Goal: Transaction & Acquisition: Purchase product/service

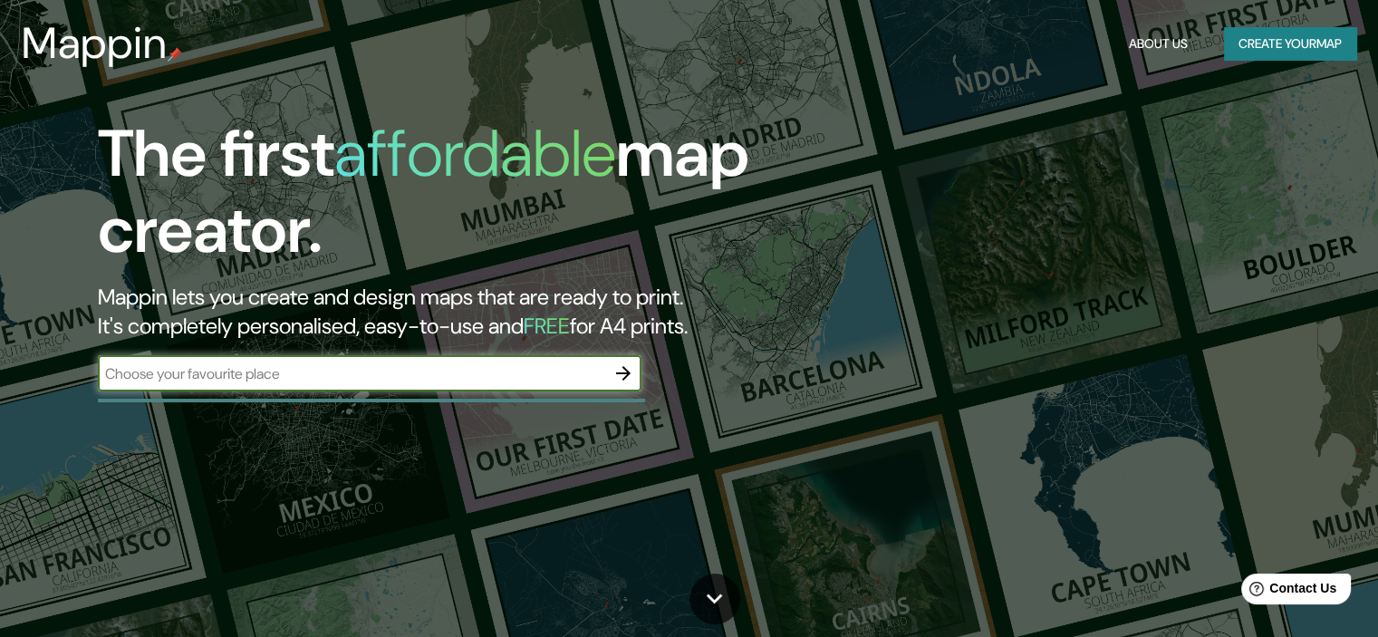
click at [1250, 52] on button "Create your map" at bounding box center [1290, 44] width 132 height 34
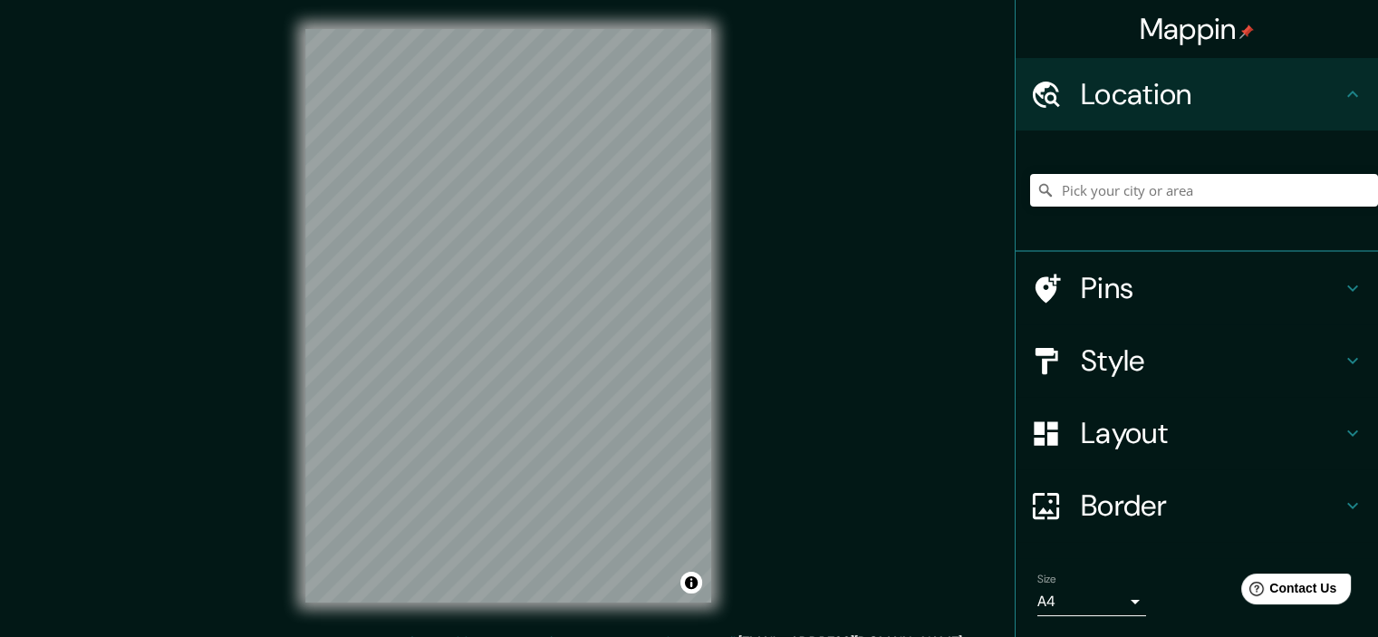
click at [1203, 102] on h4 "Location" at bounding box center [1211, 94] width 261 height 36
click at [1342, 99] on icon at bounding box center [1353, 94] width 22 height 22
click at [1183, 186] on input "Pick your city or area" at bounding box center [1204, 190] width 348 height 33
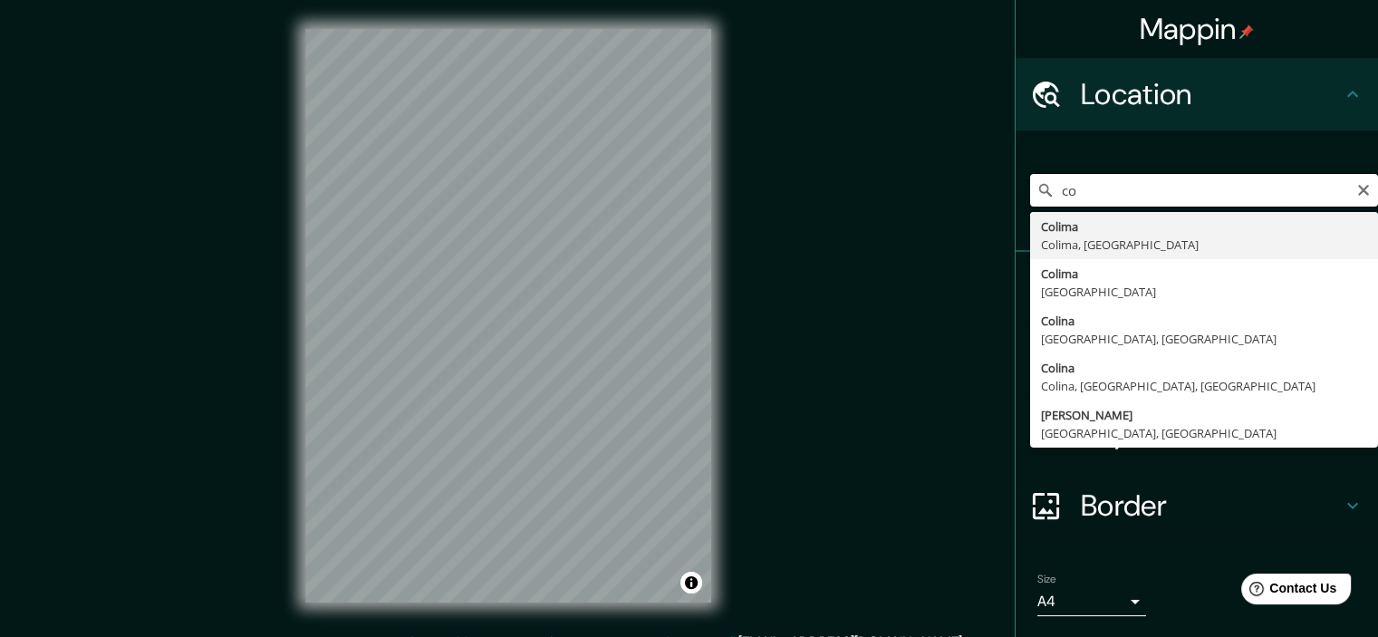
type input "c"
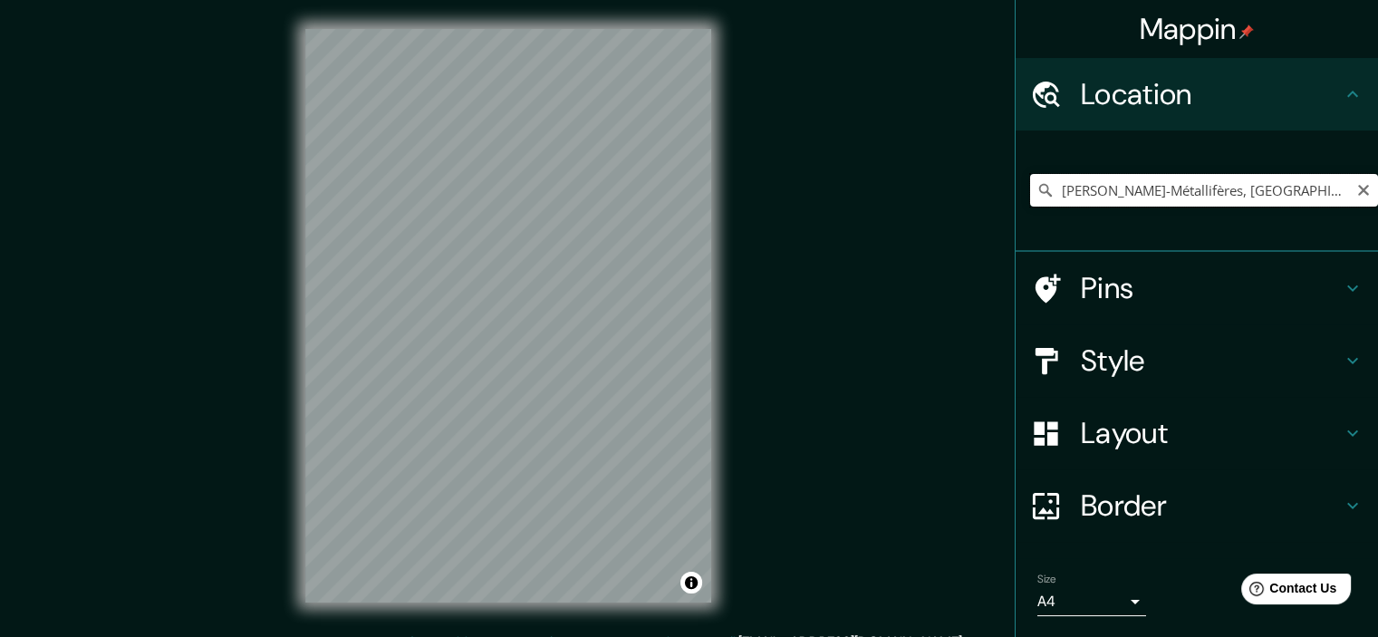
click at [1308, 200] on input "[PERSON_NAME]-Métallifères, [GEOGRAPHIC_DATA], [GEOGRAPHIC_DATA]" at bounding box center [1204, 190] width 348 height 33
drag, startPoint x: 1301, startPoint y: 195, endPoint x: 980, endPoint y: 182, distance: 321.9
click at [980, 182] on div "Mappin Location [GEOGRAPHIC_DATA]-Métallifères, [GEOGRAPHIC_DATA], [GEOGRAPHIC_…" at bounding box center [689, 330] width 1378 height 661
click at [1132, 352] on h4 "Style" at bounding box center [1211, 361] width 261 height 36
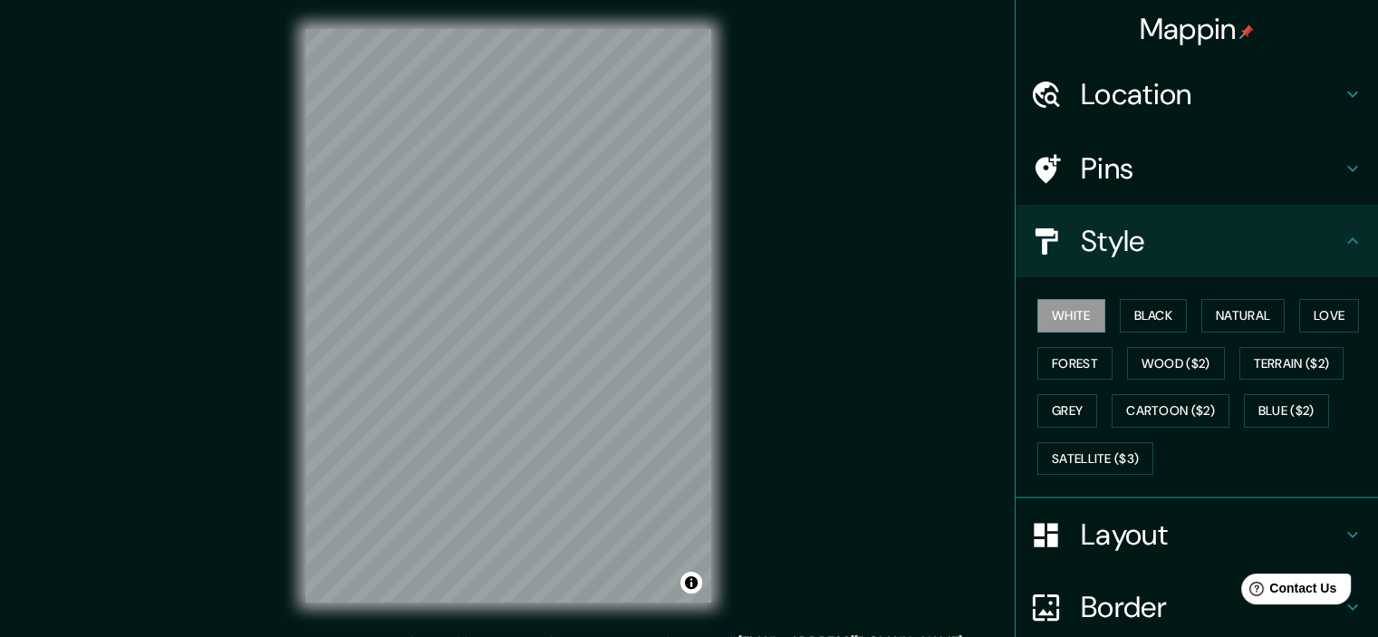
click at [1319, 255] on h4 "Style" at bounding box center [1211, 241] width 261 height 36
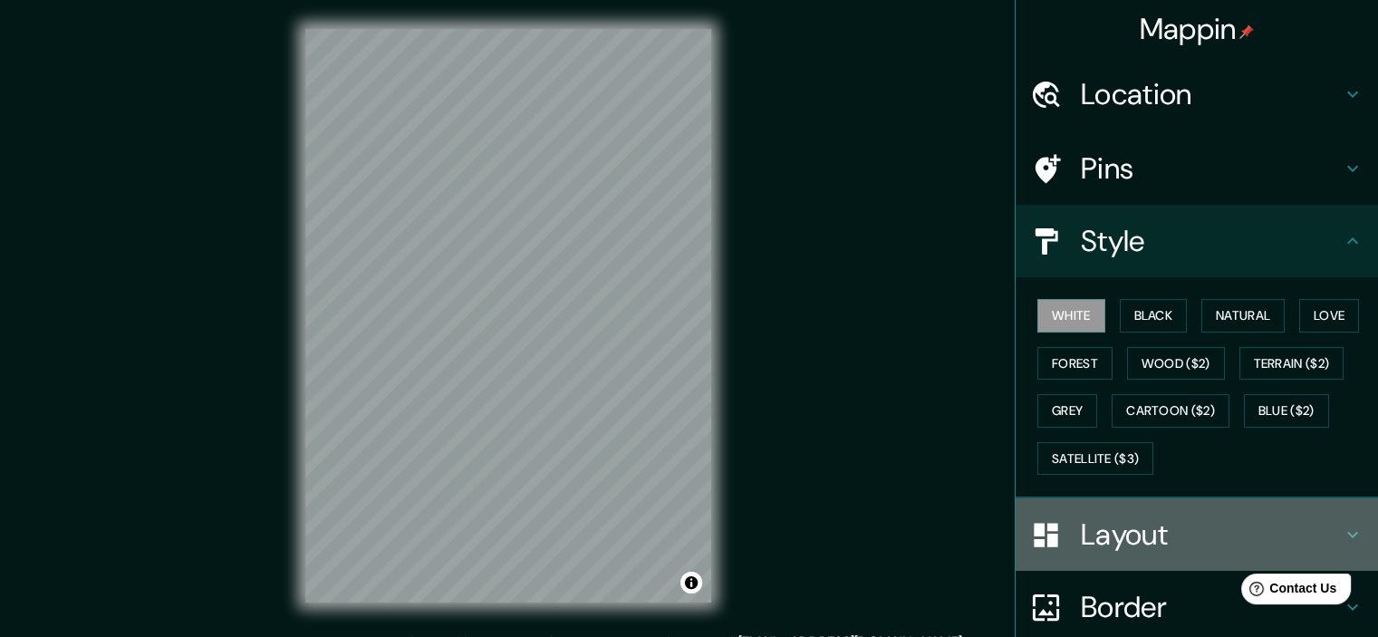
click at [1145, 527] on h4 "Layout" at bounding box center [1211, 534] width 261 height 36
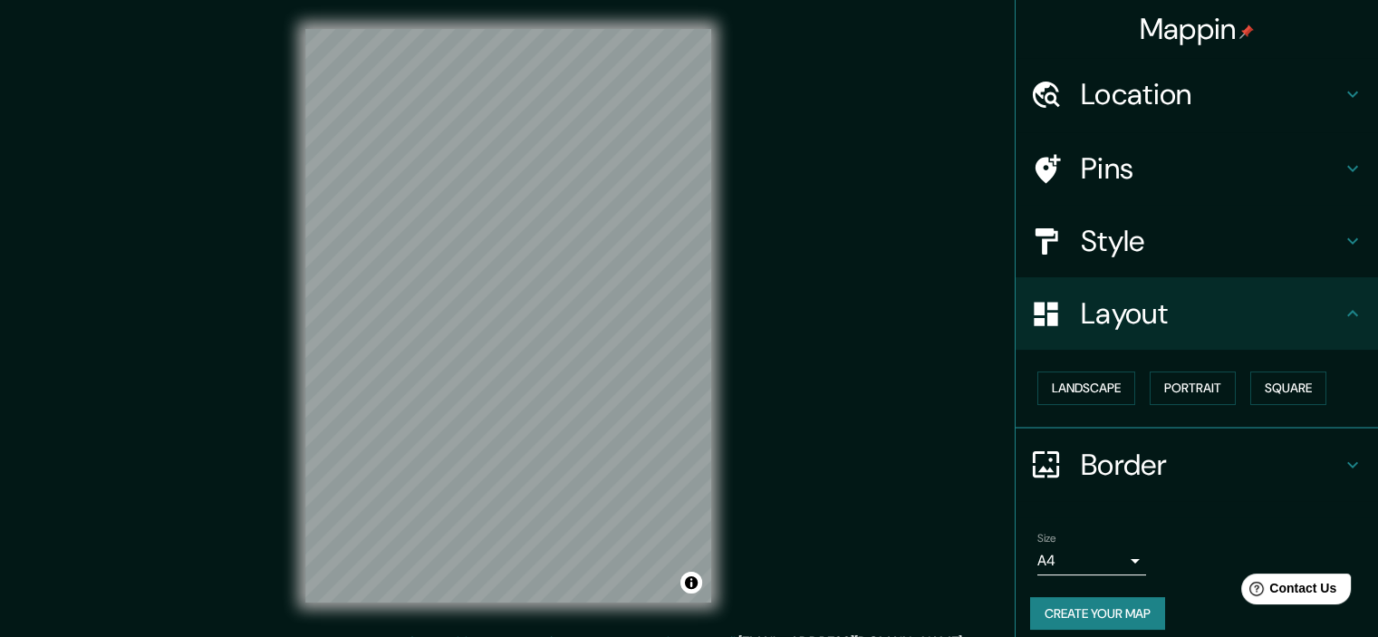
click at [1302, 323] on h4 "Layout" at bounding box center [1211, 313] width 261 height 36
click at [1163, 94] on h4 "Location" at bounding box center [1211, 94] width 261 height 36
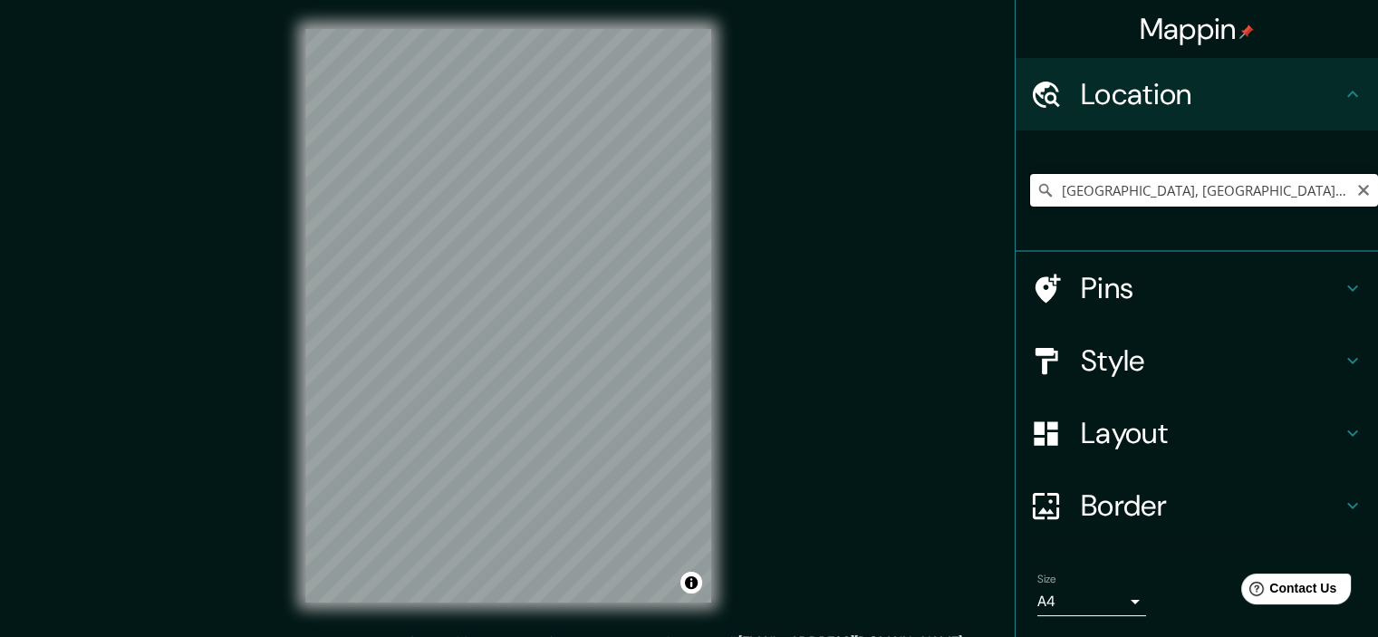
click at [1312, 187] on input "[GEOGRAPHIC_DATA], [GEOGRAPHIC_DATA], [GEOGRAPHIC_DATA]" at bounding box center [1204, 190] width 348 height 33
drag, startPoint x: 1296, startPoint y: 188, endPoint x: 958, endPoint y: 188, distance: 338.0
click at [958, 188] on div "Mappin Location [GEOGRAPHIC_DATA], [GEOGRAPHIC_DATA], [GEOGRAPHIC_DATA] Pins St…" at bounding box center [689, 330] width 1378 height 661
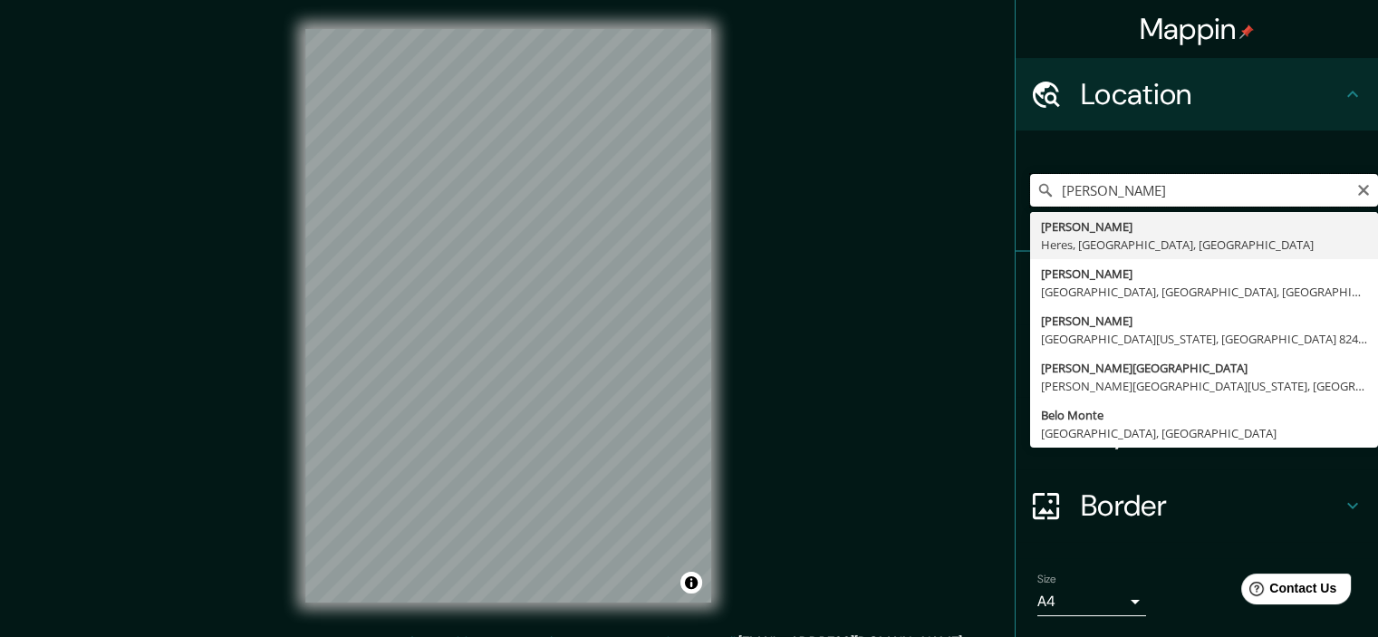
drag, startPoint x: 1186, startPoint y: 191, endPoint x: 1038, endPoint y: 195, distance: 148.6
click at [1038, 195] on div "bello [PERSON_NAME][GEOGRAPHIC_DATA][PERSON_NAME], [GEOGRAPHIC_DATA], [GEOGRAPH…" at bounding box center [1204, 190] width 348 height 33
type input "Las Mercedes, [PERSON_NAME], [GEOGRAPHIC_DATA], [GEOGRAPHIC_DATA]"
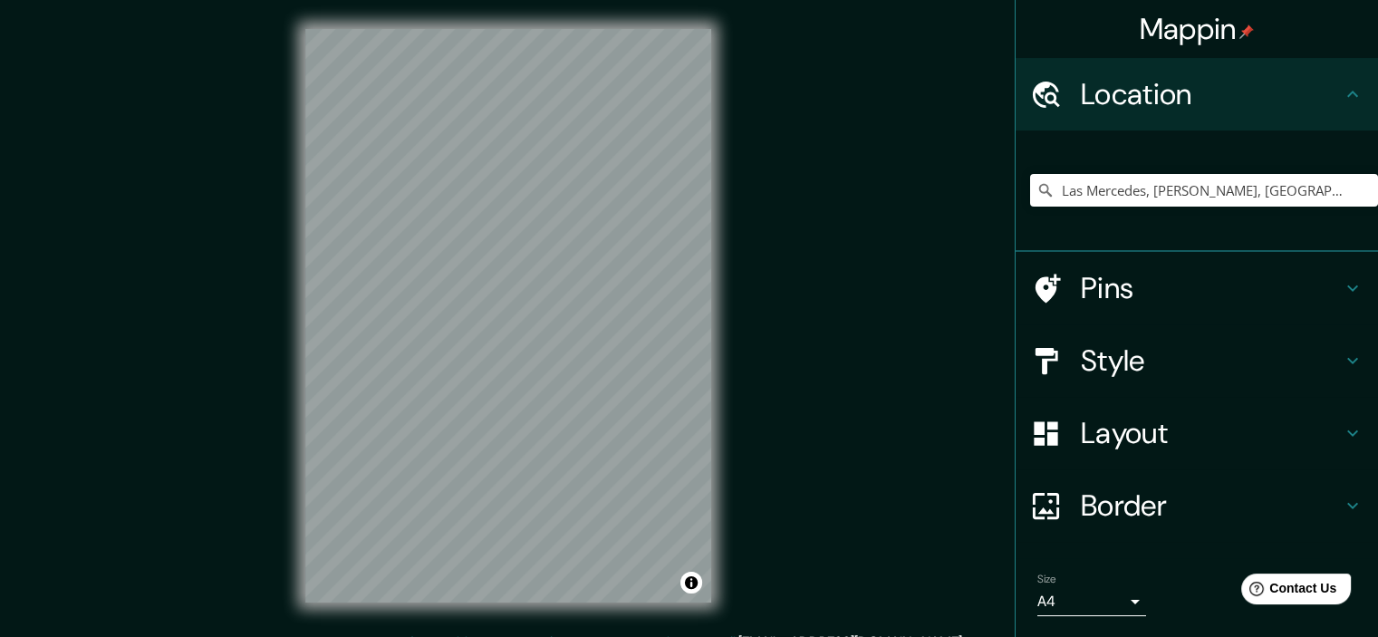
click at [778, 278] on div "Mappin Location [GEOGRAPHIC_DATA], [GEOGRAPHIC_DATA], [GEOGRAPHIC_DATA], [GEOGR…" at bounding box center [689, 330] width 1378 height 661
click at [1102, 391] on div "Style" at bounding box center [1197, 360] width 362 height 72
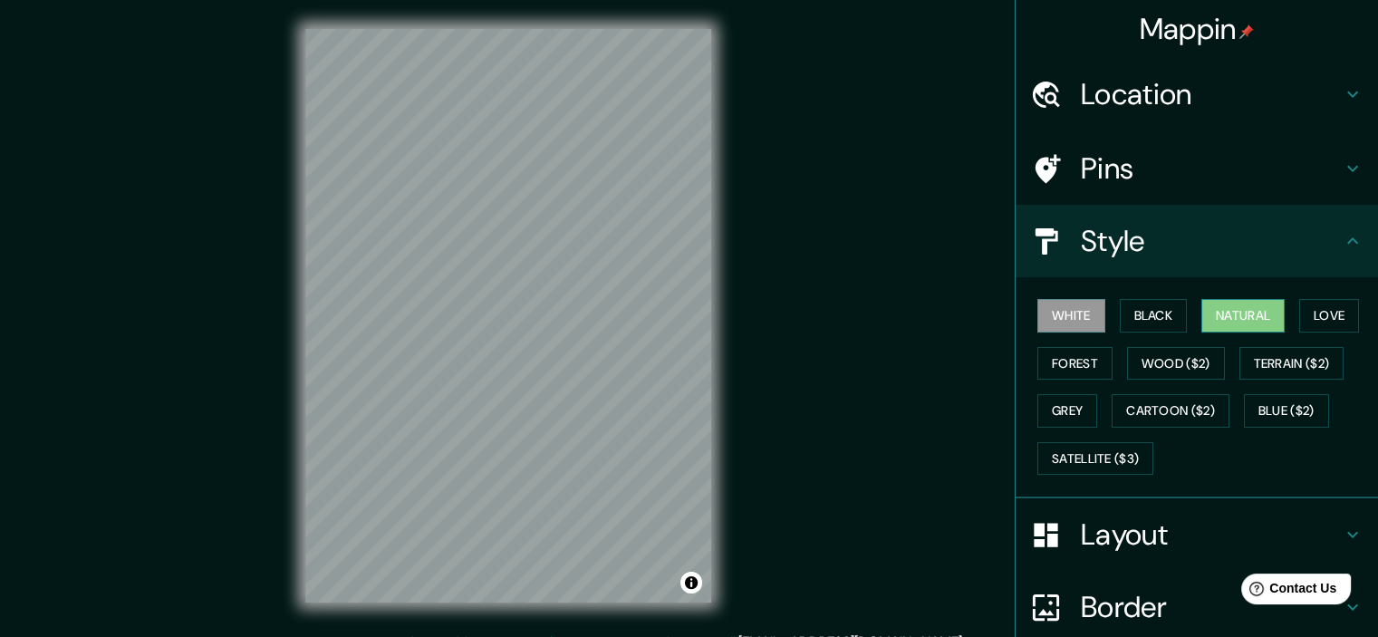
click at [1238, 313] on button "Natural" at bounding box center [1243, 316] width 83 height 34
click at [1049, 355] on button "Forest" at bounding box center [1075, 364] width 75 height 34
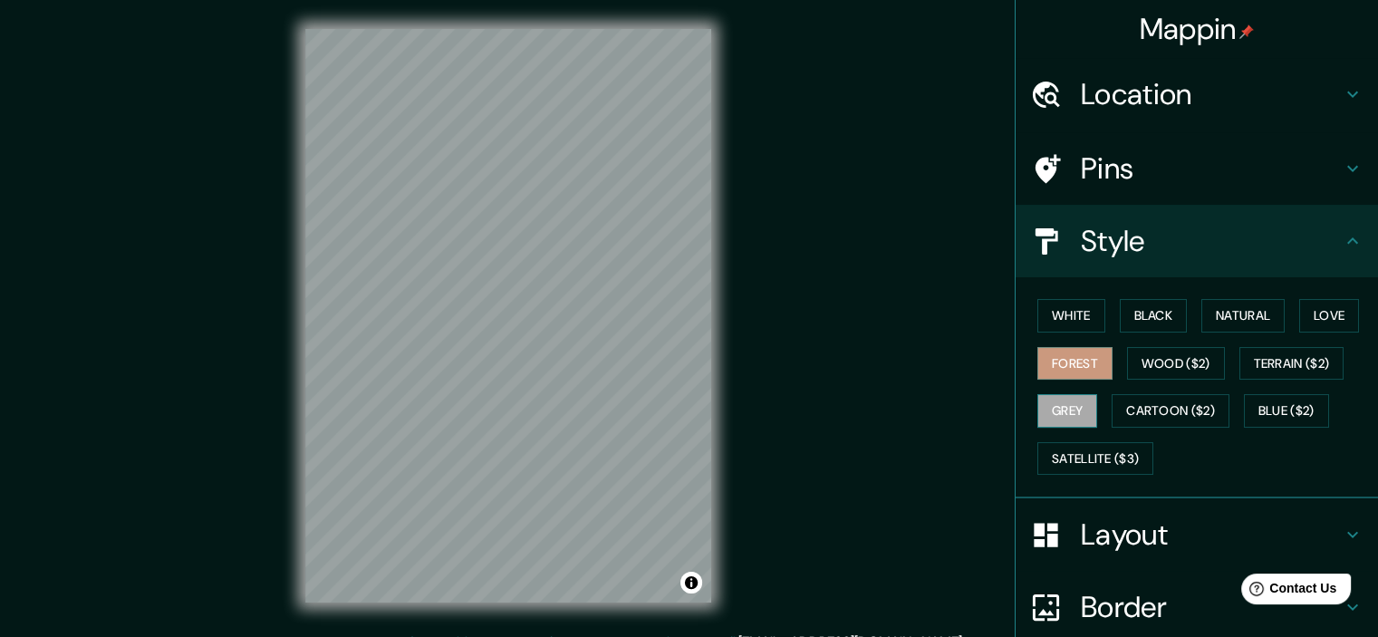
click at [1043, 411] on button "Grey" at bounding box center [1068, 411] width 60 height 34
click at [1066, 318] on button "White" at bounding box center [1072, 316] width 68 height 34
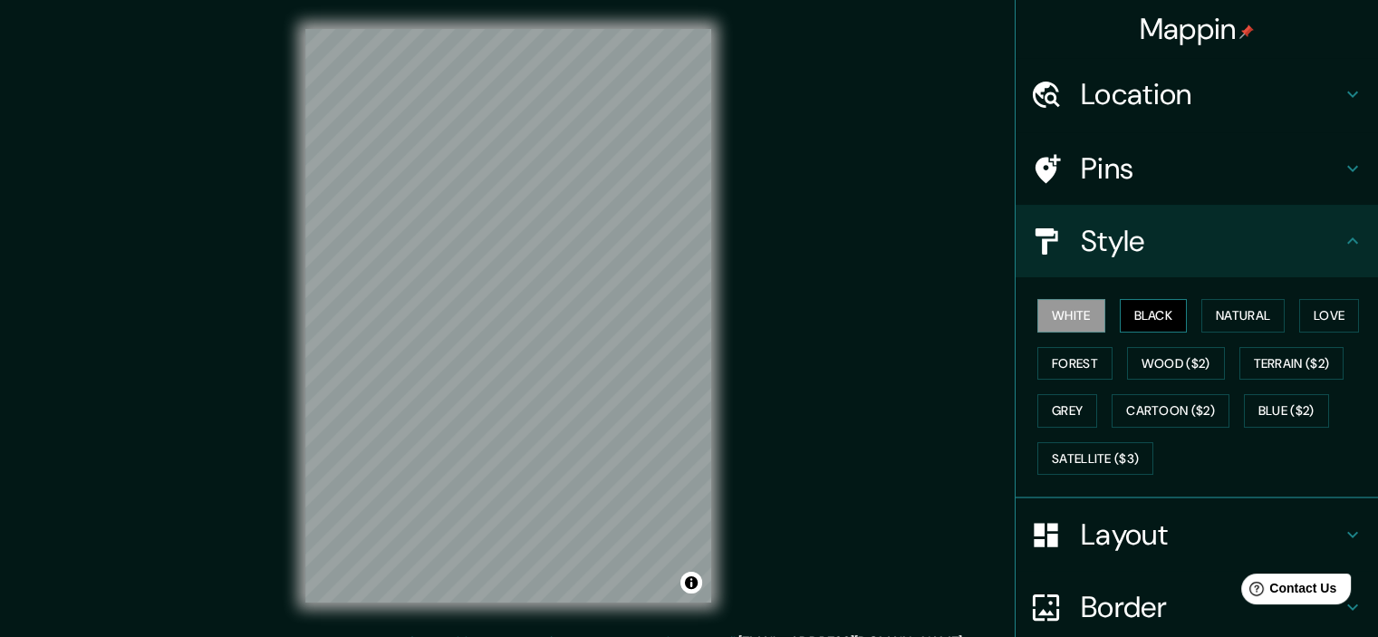
click at [1140, 314] on button "Black" at bounding box center [1154, 316] width 68 height 34
click at [1264, 309] on button "Natural" at bounding box center [1243, 316] width 83 height 34
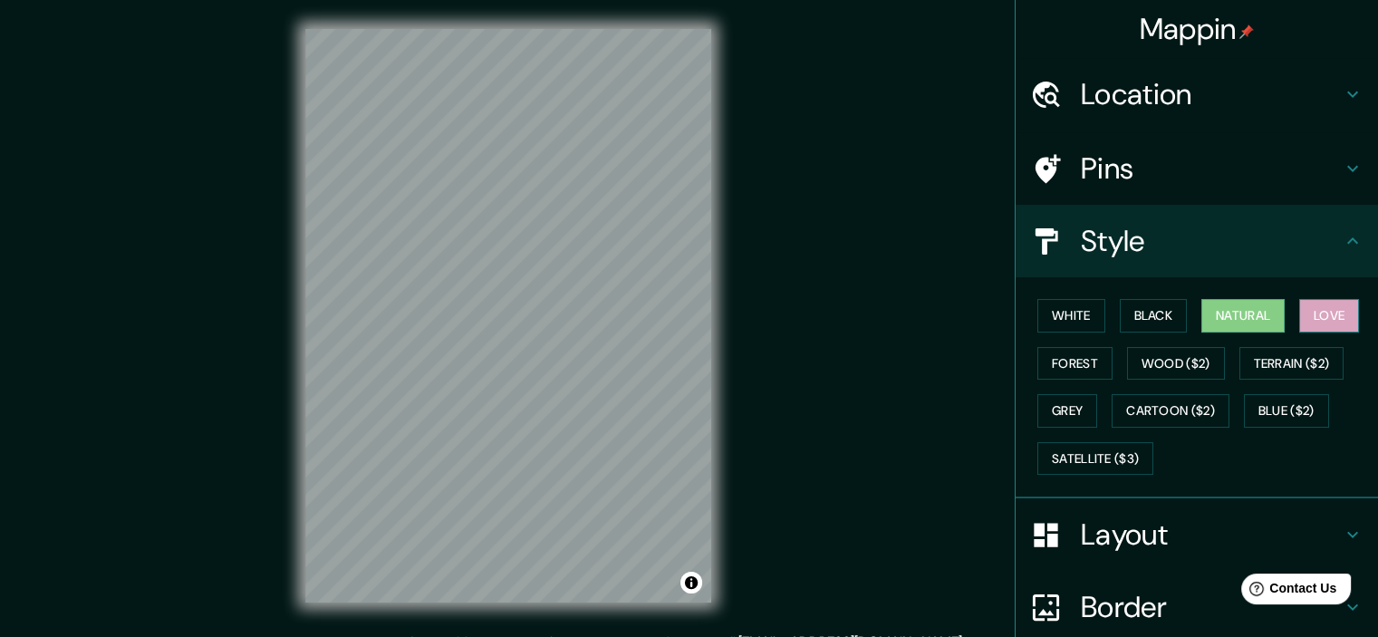
click at [1338, 310] on button "Love" at bounding box center [1329, 316] width 60 height 34
click at [1047, 352] on button "Forest" at bounding box center [1075, 364] width 75 height 34
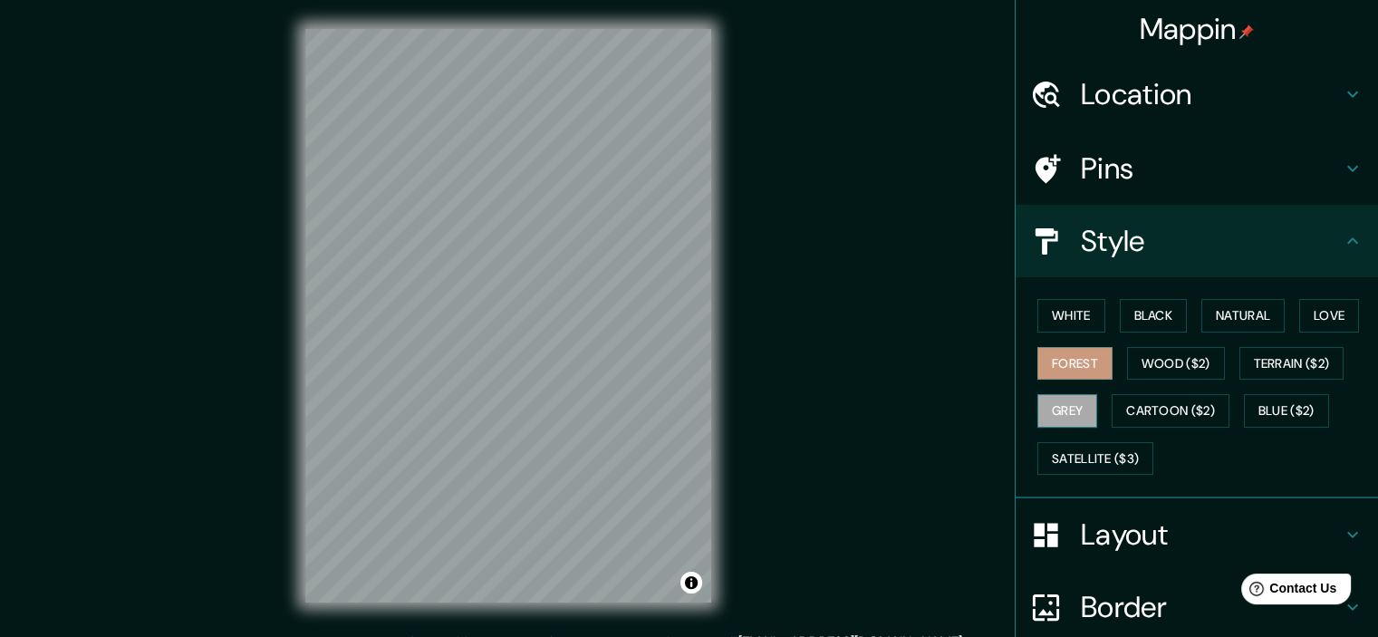
click at [1078, 423] on button "Grey" at bounding box center [1068, 411] width 60 height 34
click at [1130, 536] on h4 "Layout" at bounding box center [1211, 534] width 261 height 36
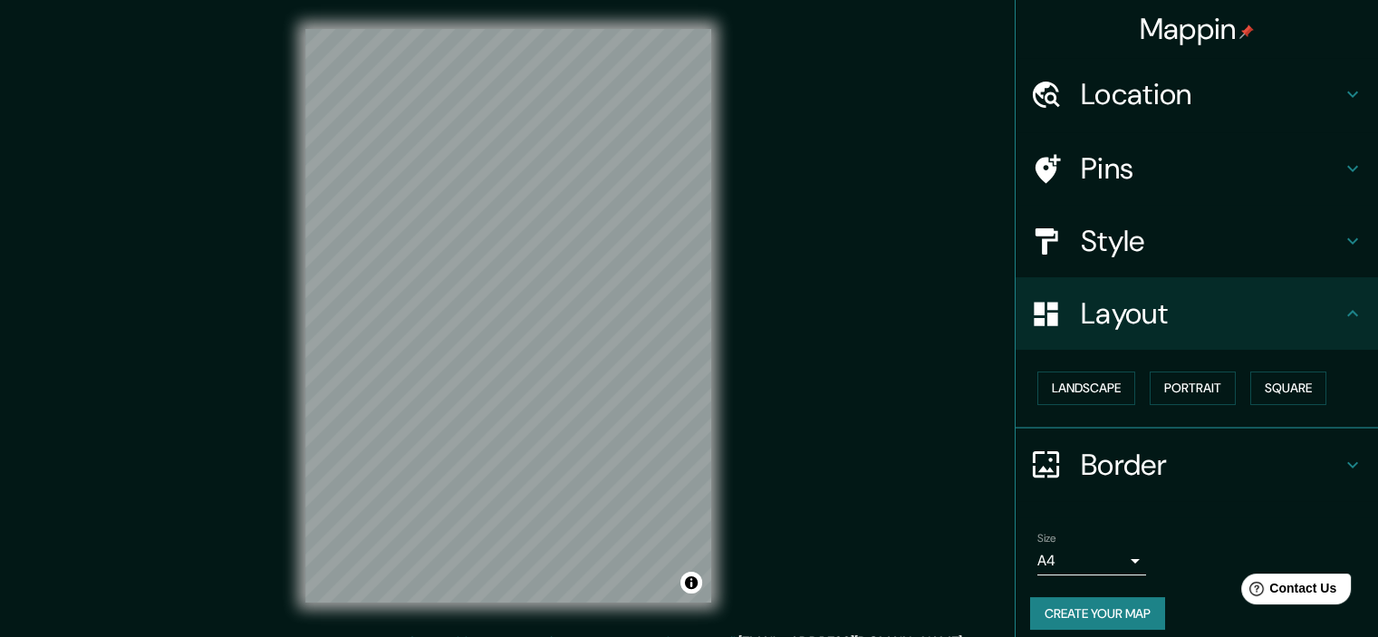
click at [1196, 470] on h4 "Border" at bounding box center [1211, 465] width 261 height 36
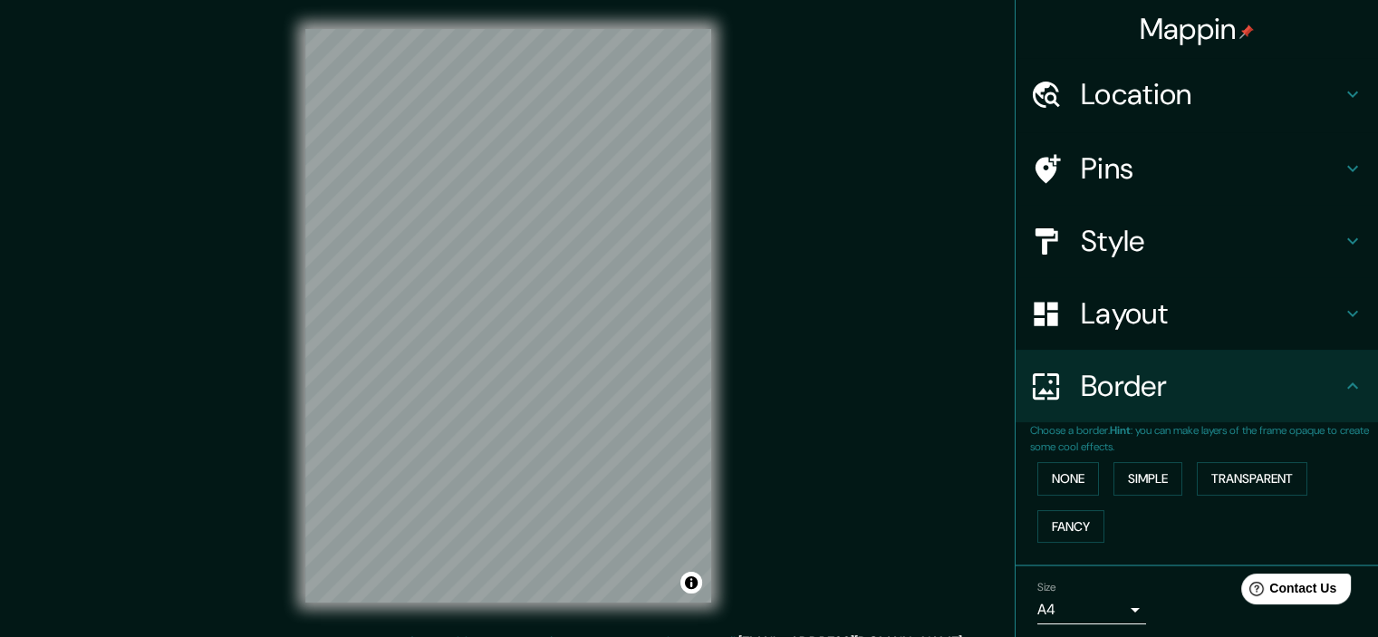
click at [1194, 395] on h4 "Border" at bounding box center [1211, 386] width 261 height 36
click at [1236, 486] on button "Transparent" at bounding box center [1252, 479] width 111 height 34
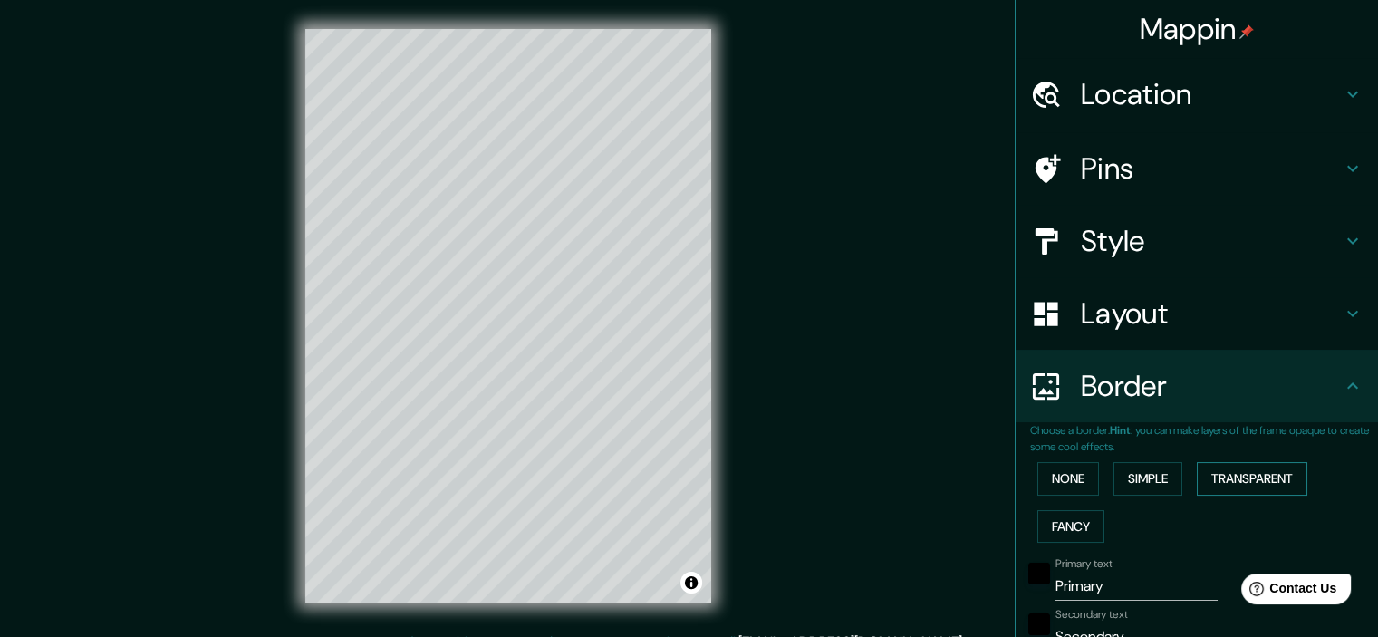
click at [1236, 482] on button "Transparent" at bounding box center [1252, 479] width 111 height 34
type input "215"
type input "36"
click at [1069, 474] on button "None" at bounding box center [1069, 479] width 62 height 34
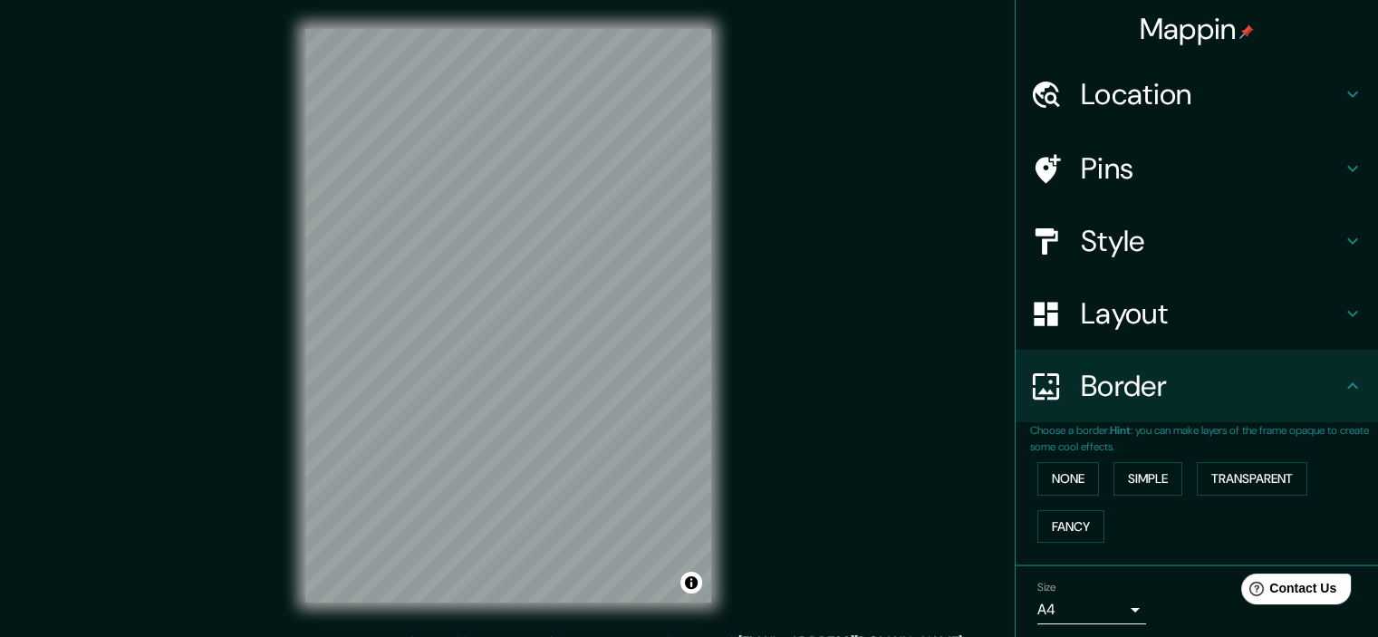
click at [1209, 380] on h4 "Border" at bounding box center [1211, 386] width 261 height 36
